Goal: Connect with others: Connect with others

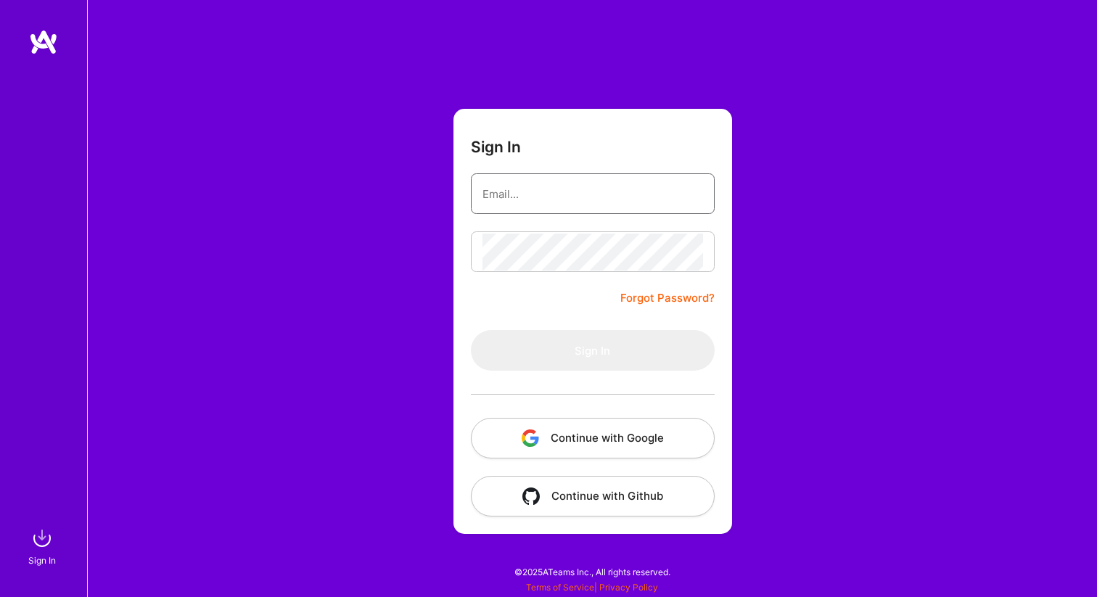
type input "[PERSON_NAME][EMAIL_ADDRESS]"
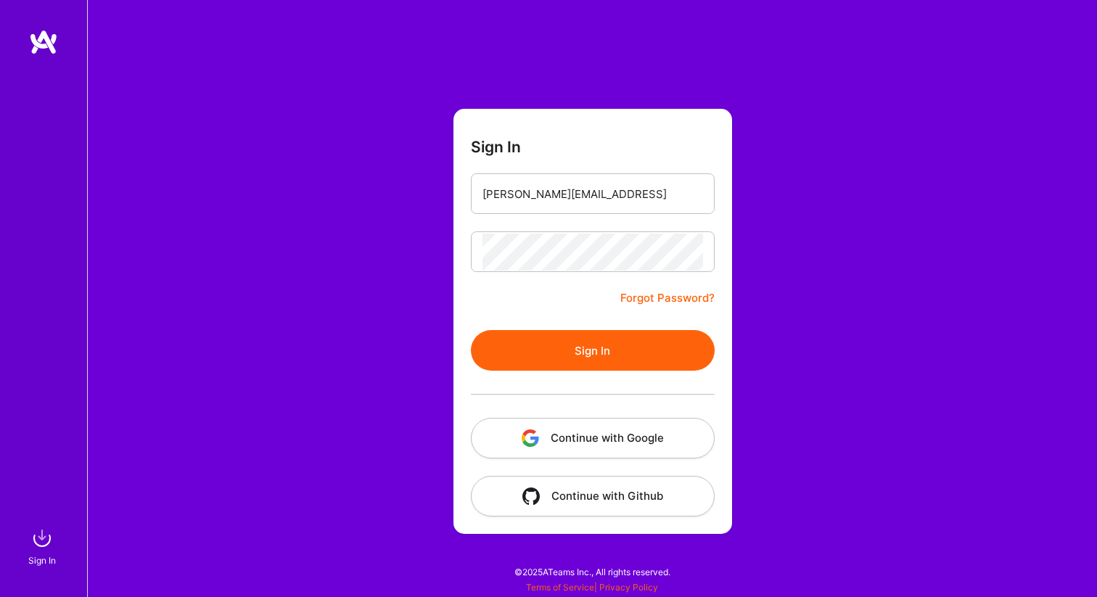
click at [665, 368] on button "Sign In" at bounding box center [593, 350] width 244 height 41
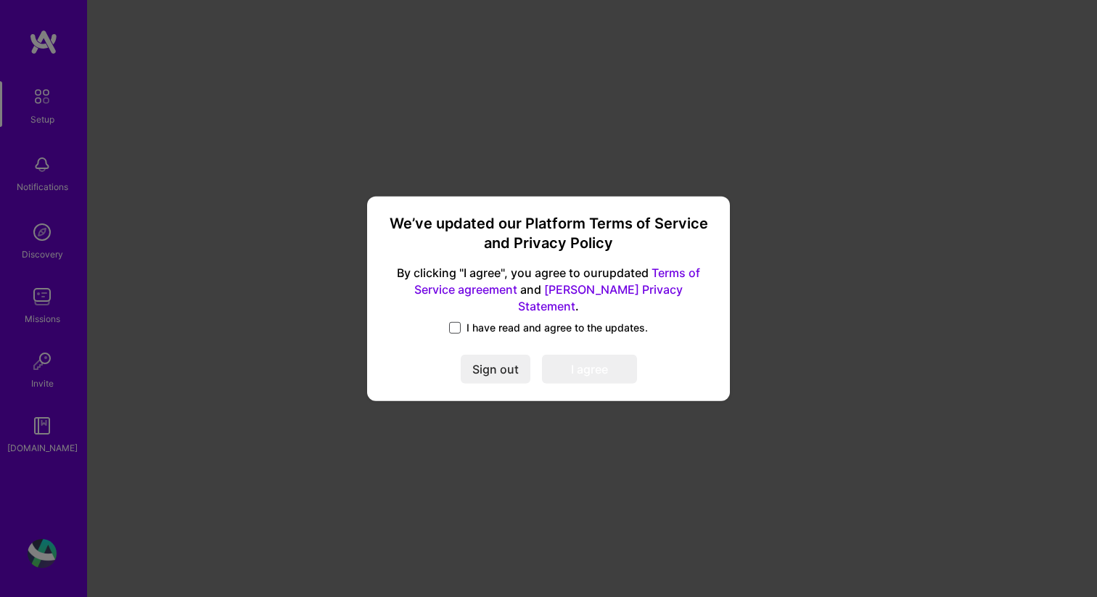
click at [456, 322] on span at bounding box center [455, 328] width 12 height 12
click at [0, 0] on input "I have read and agree to the updates." at bounding box center [0, 0] width 0 height 0
click at [583, 358] on button "I agree" at bounding box center [589, 369] width 95 height 29
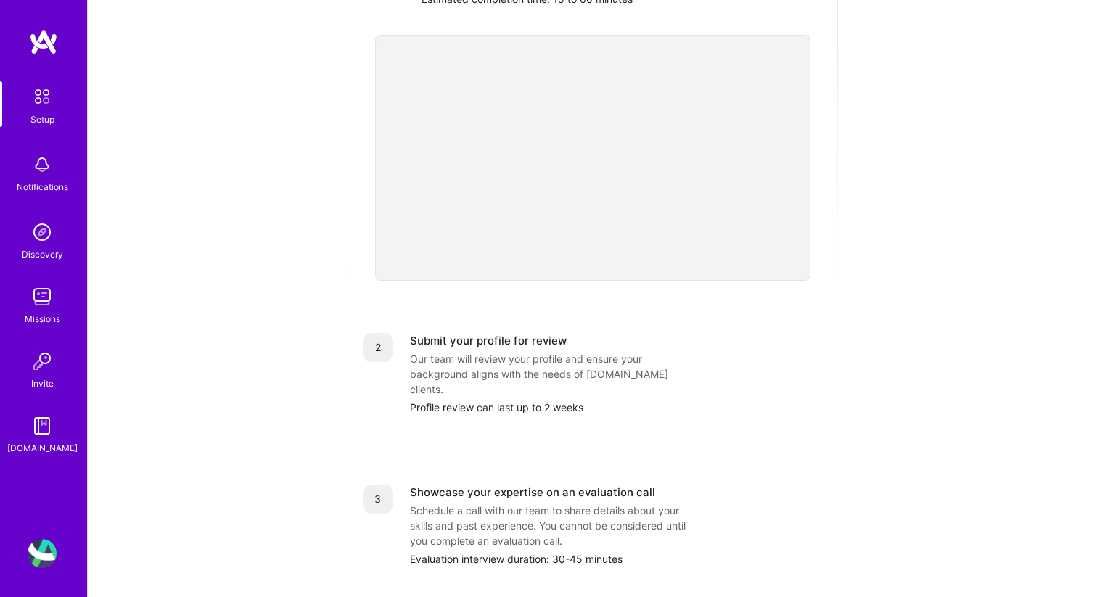
scroll to position [505, 0]
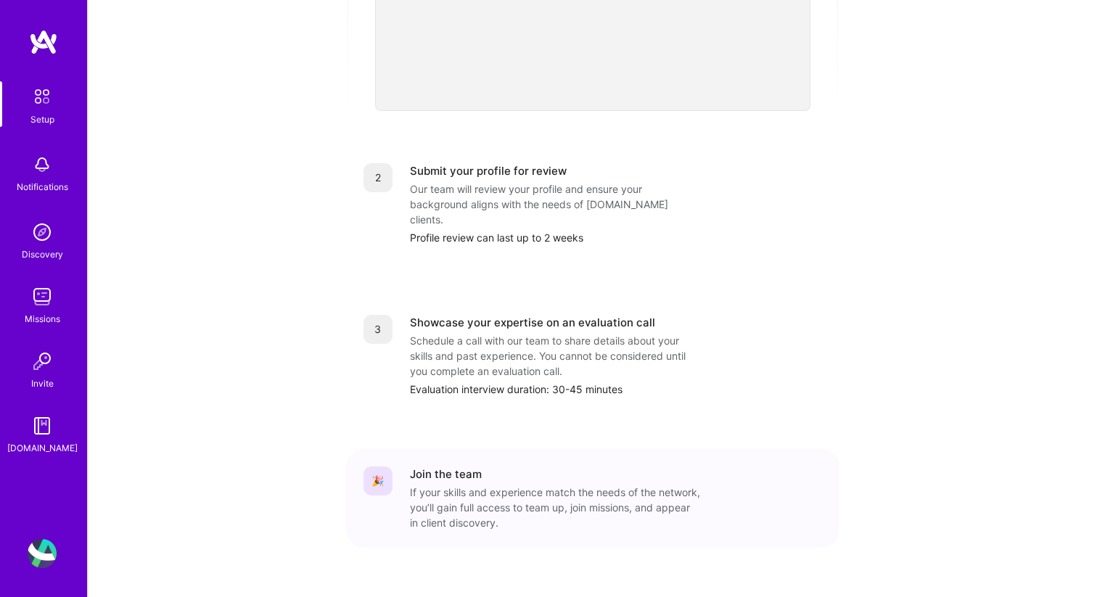
click at [38, 550] on img at bounding box center [42, 553] width 29 height 29
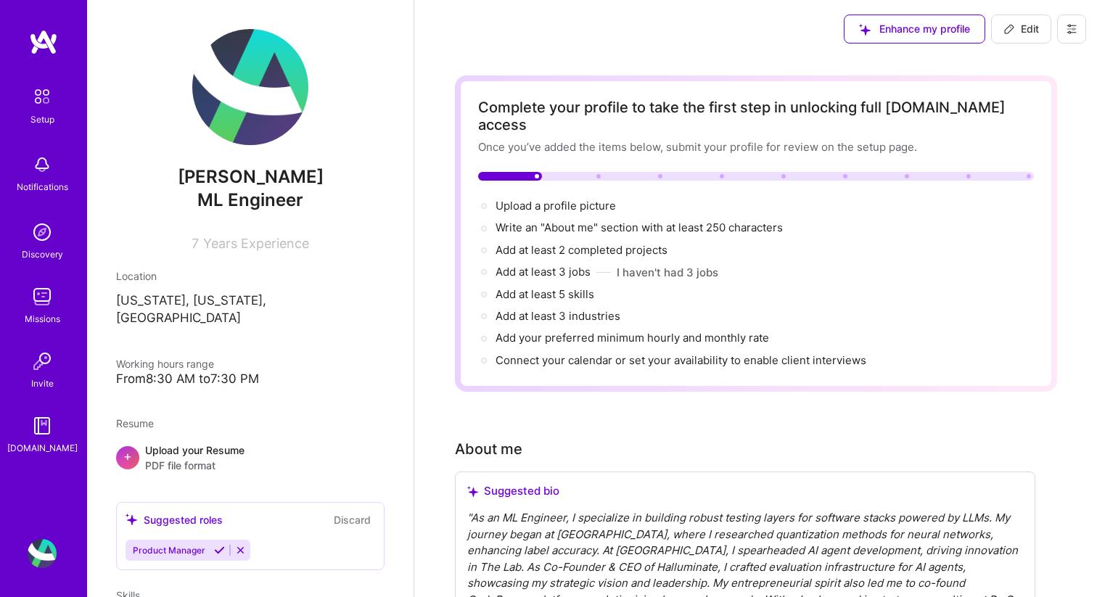
click at [42, 377] on div "Invite" at bounding box center [42, 383] width 22 height 15
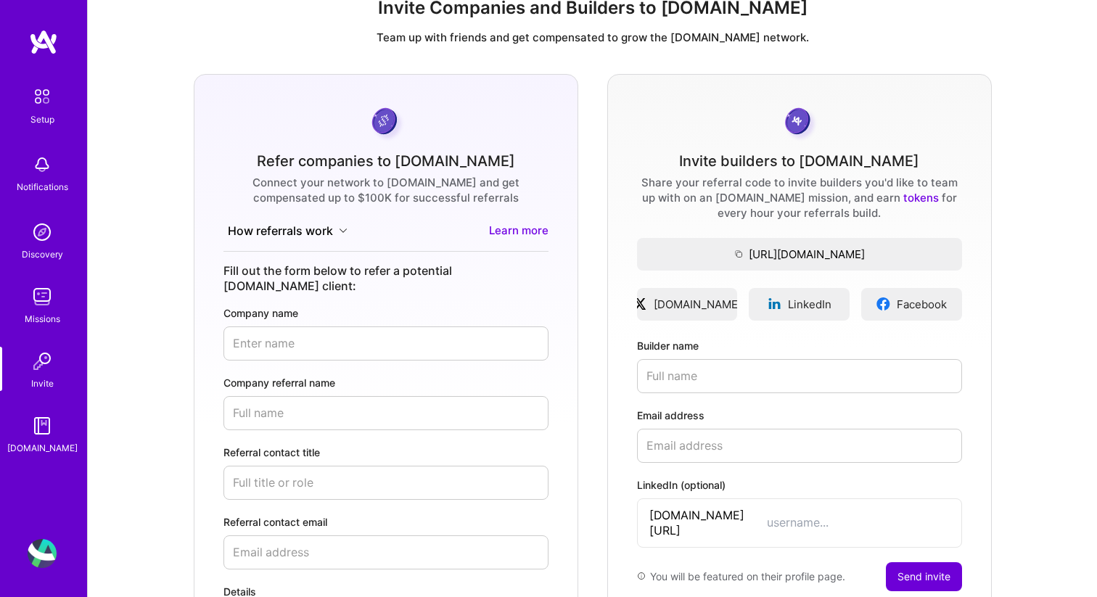
scroll to position [33, 0]
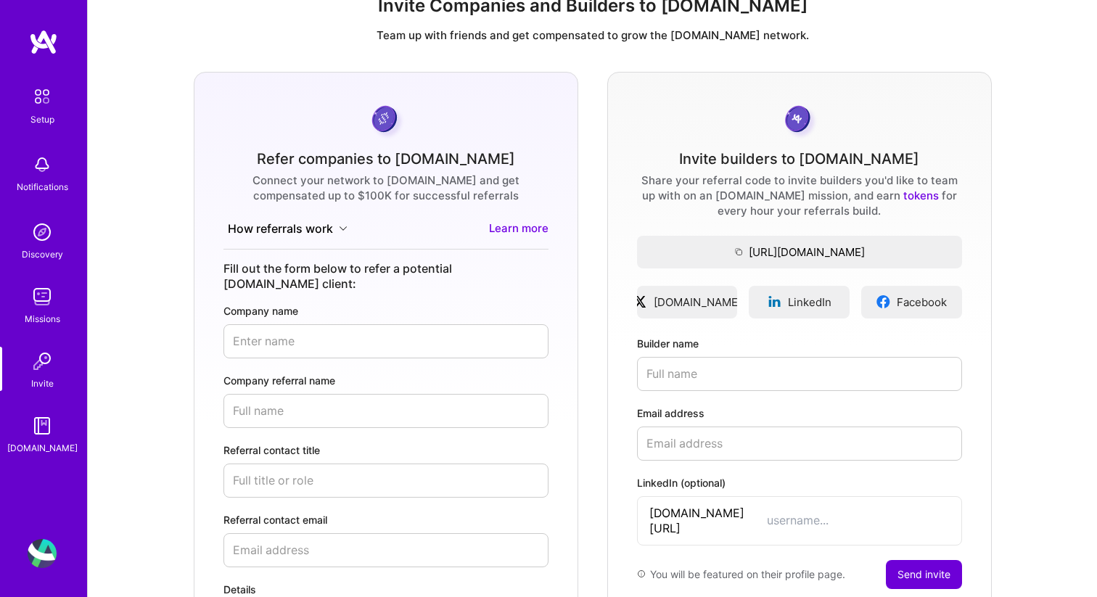
click at [334, 231] on button "How referrals work" at bounding box center [287, 228] width 128 height 17
